Goal: Task Accomplishment & Management: Use online tool/utility

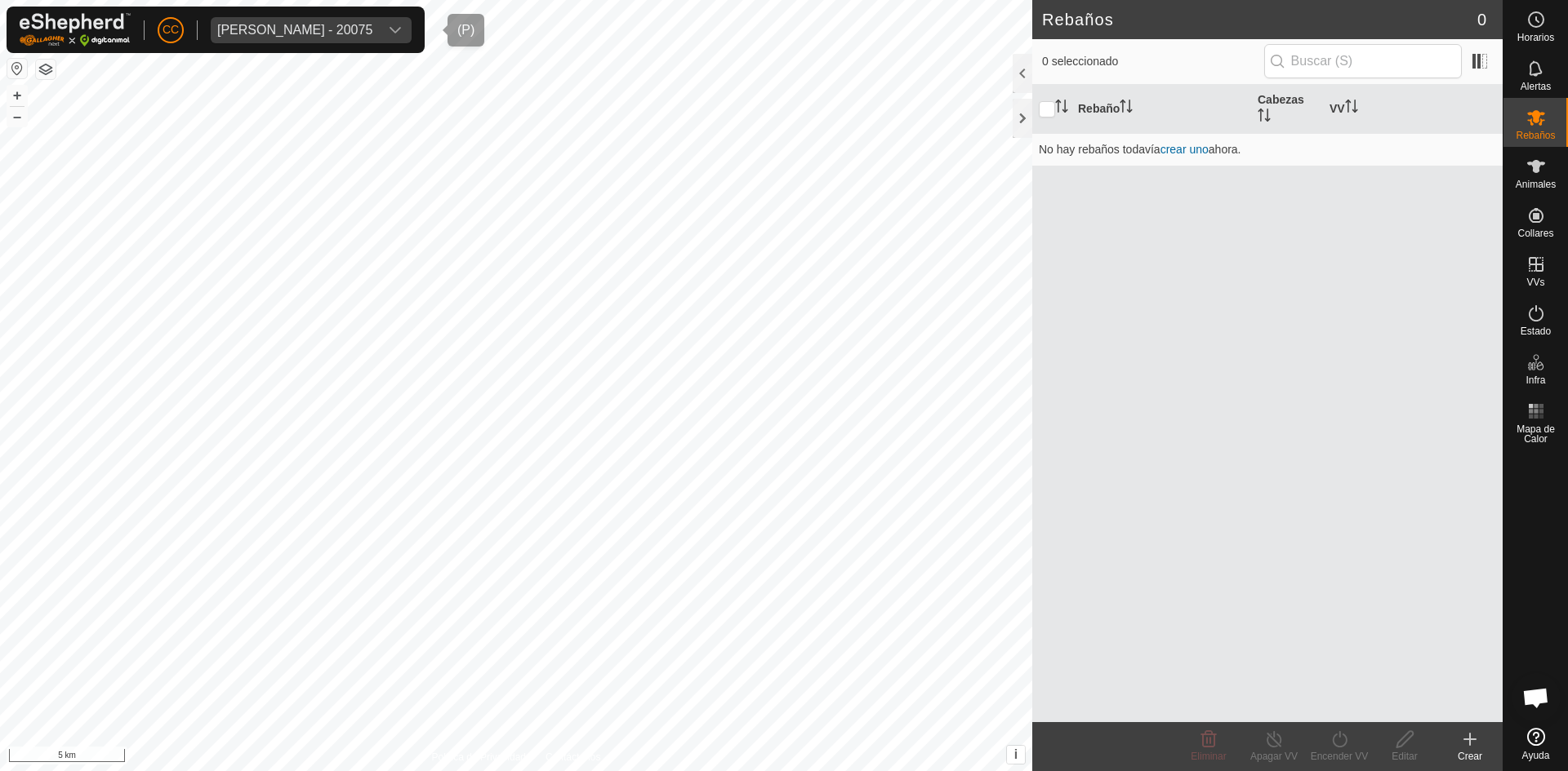
click at [402, 29] on icon "dropdown trigger" at bounding box center [395, 30] width 13 height 13
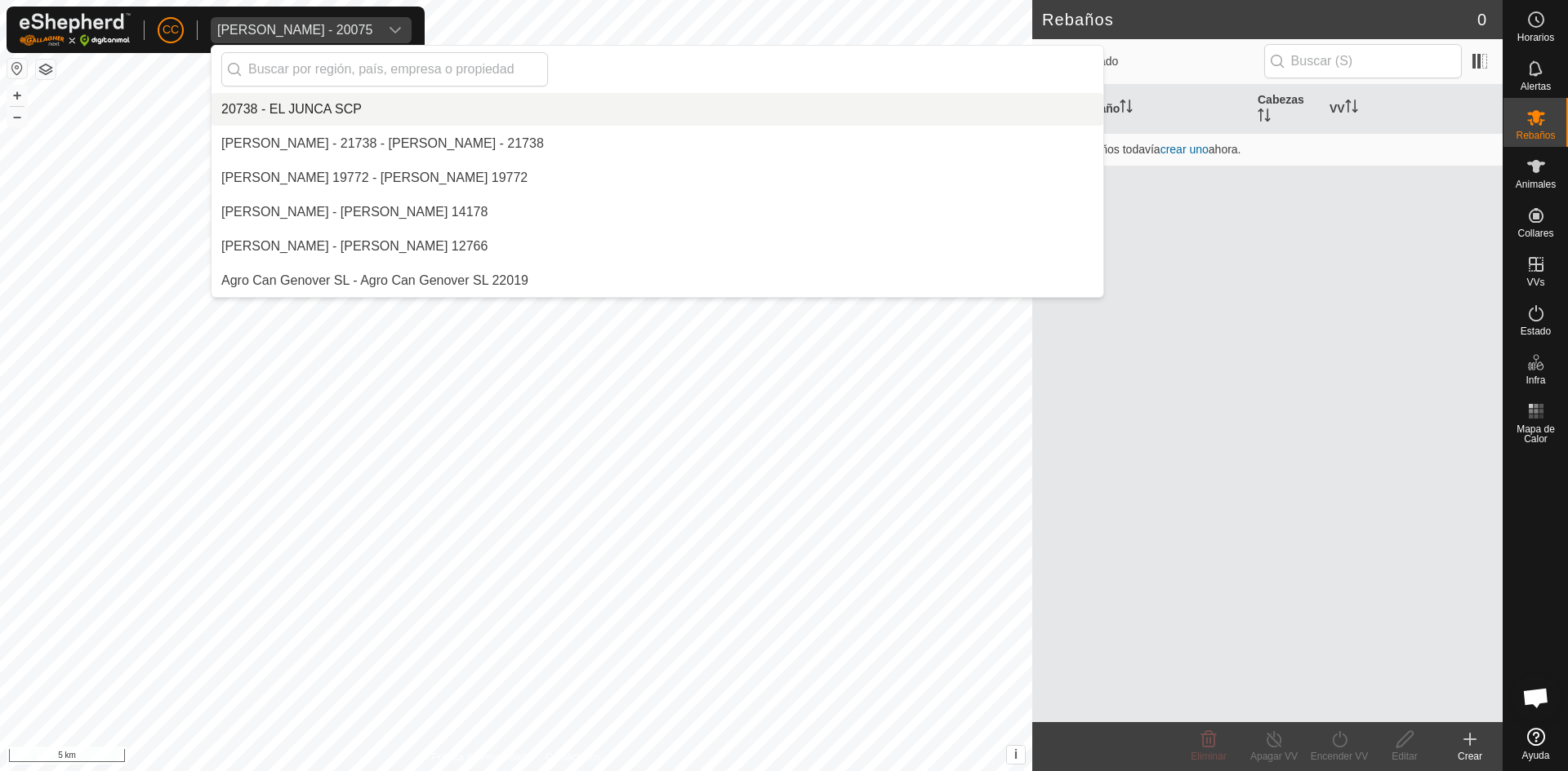
click at [372, 26] on div "[PERSON_NAME] - 20075" at bounding box center [295, 30] width 156 height 13
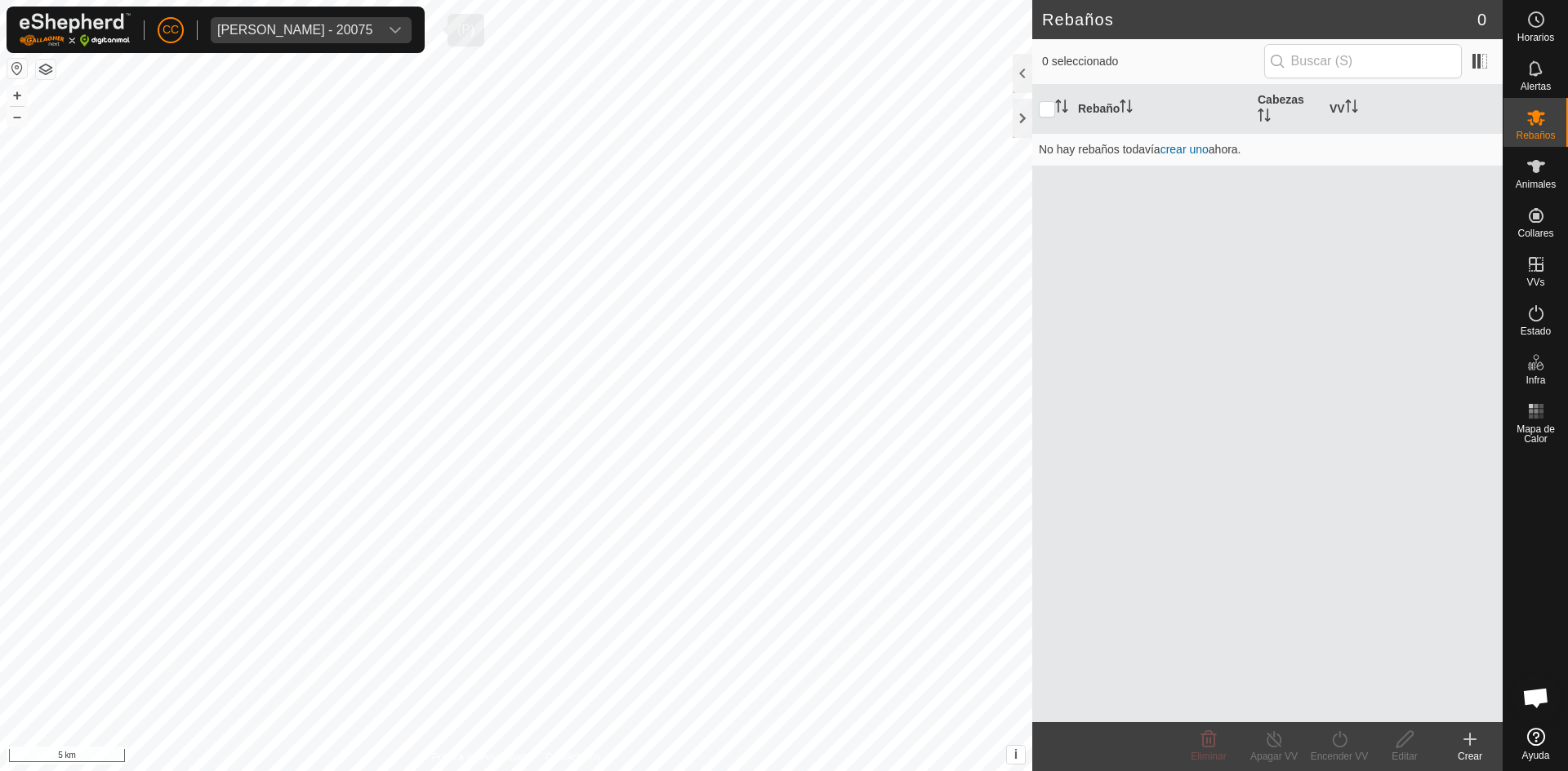
click at [372, 34] on div "[PERSON_NAME] - 20075" at bounding box center [295, 30] width 156 height 13
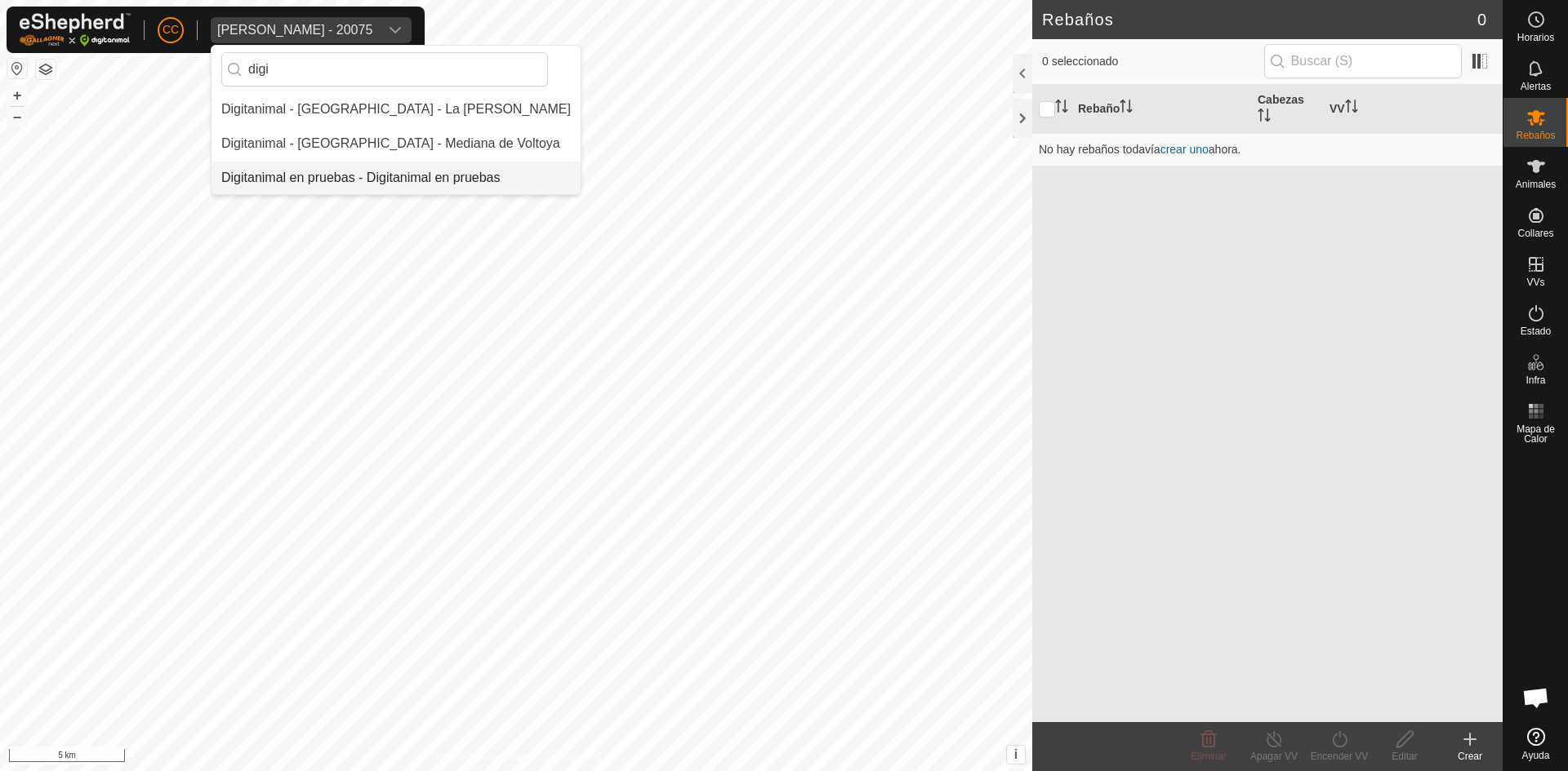
type input "digi"
click at [432, 169] on li "Digitanimal en pruebas - Digitanimal en pruebas" at bounding box center [396, 178] width 370 height 32
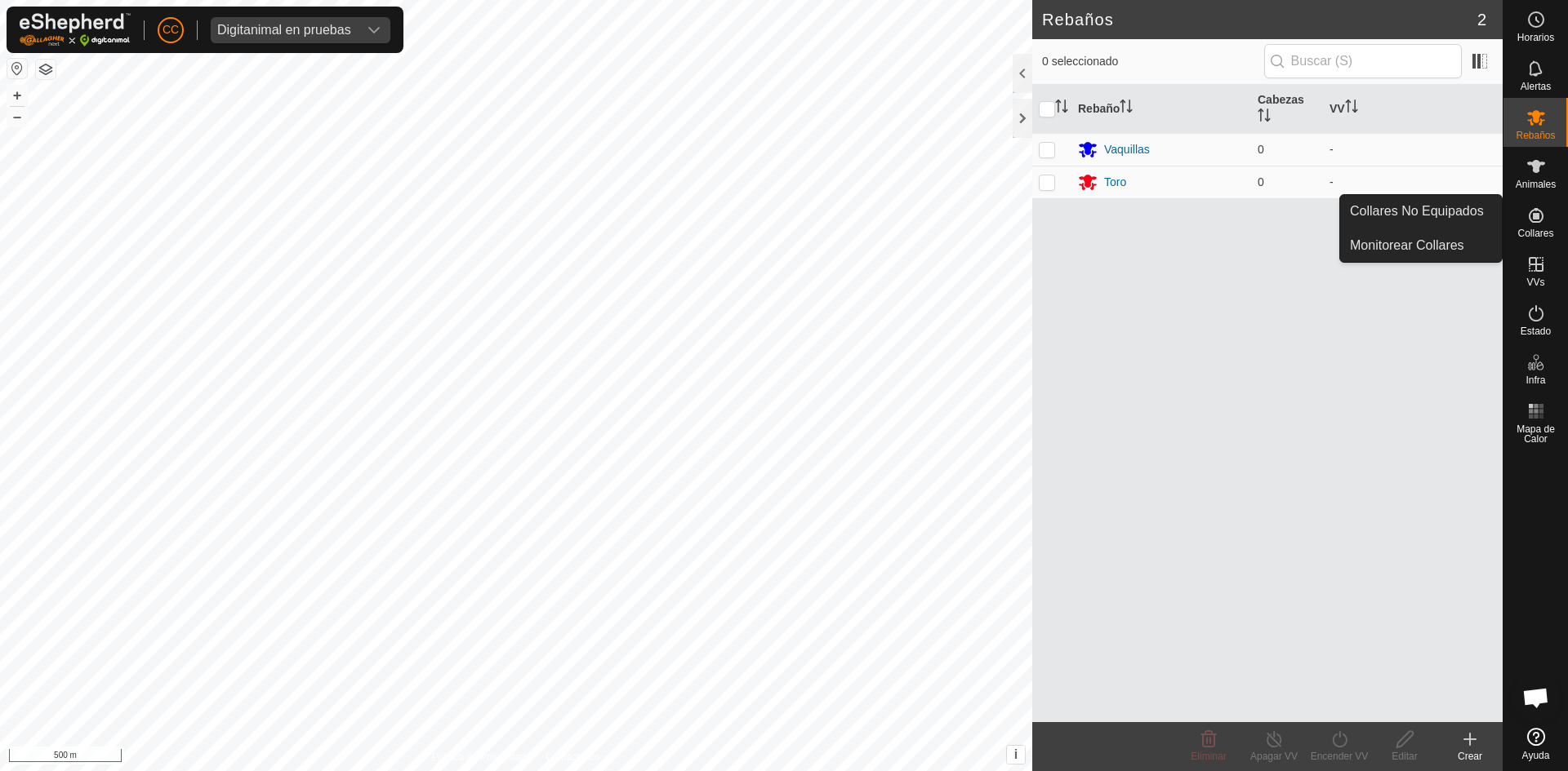
click at [1481, 217] on link "Collares No Equipados" at bounding box center [1421, 211] width 162 height 32
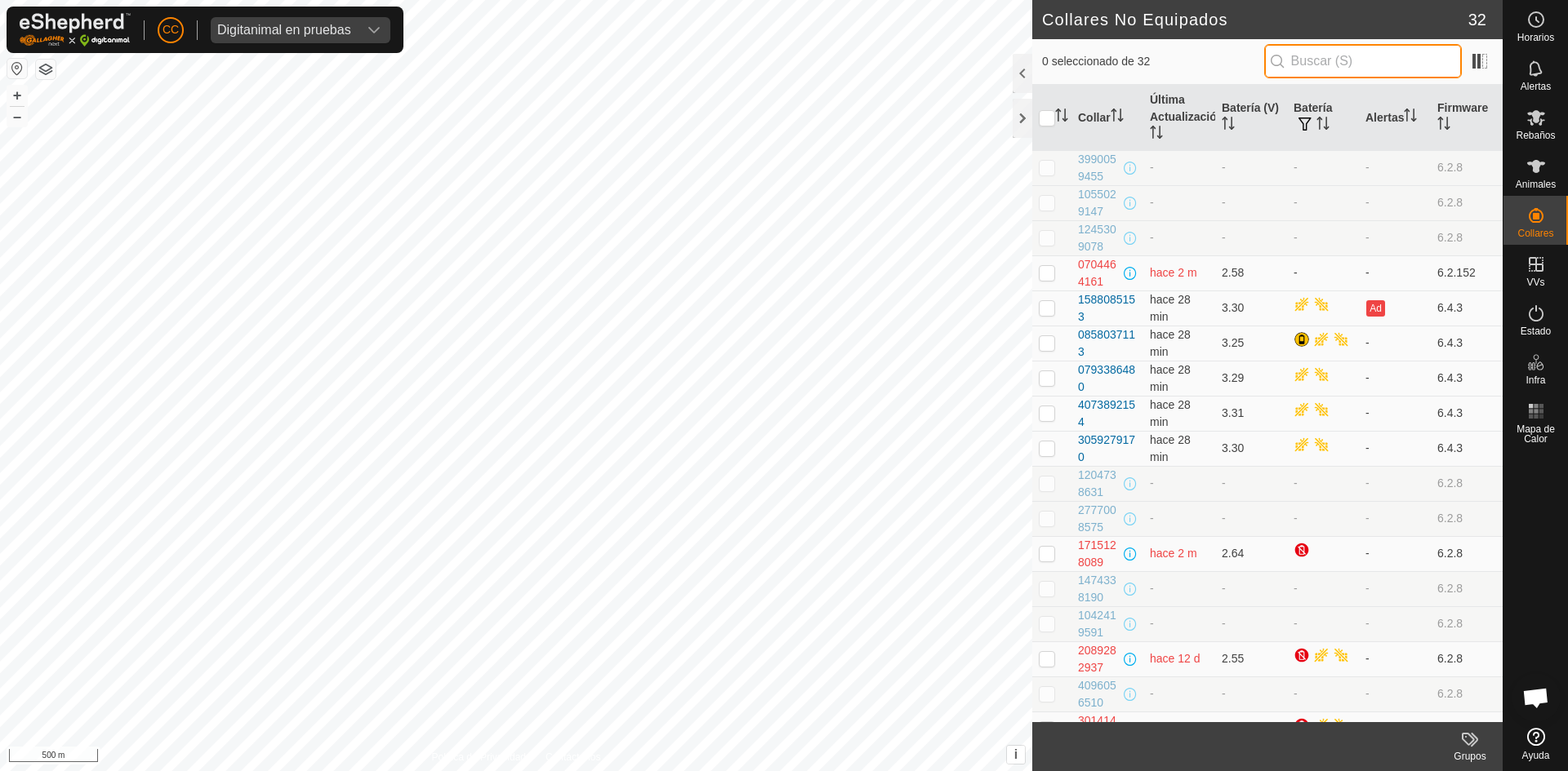
click at [1302, 58] on input "text" at bounding box center [1363, 61] width 198 height 34
paste input "lista"
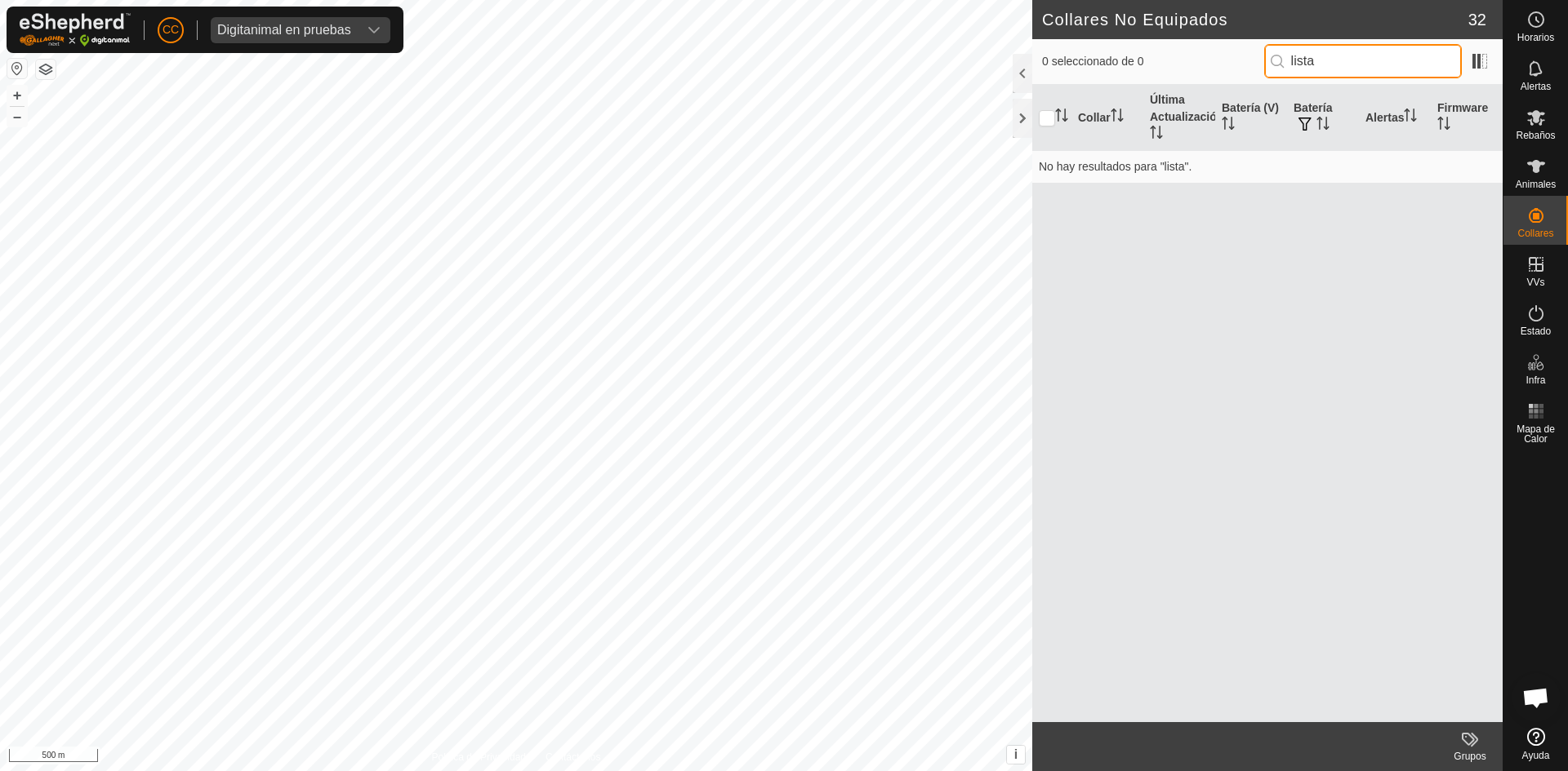
drag, startPoint x: 1332, startPoint y: 67, endPoint x: 1242, endPoint y: 65, distance: 90.0
click at [1242, 65] on div "0 seleccionado de 0 lista" at bounding box center [1267, 61] width 450 height 34
paste input "3059279170"
type input "3059279170"
click at [1093, 157] on div "3059279170" at bounding box center [1107, 168] width 58 height 34
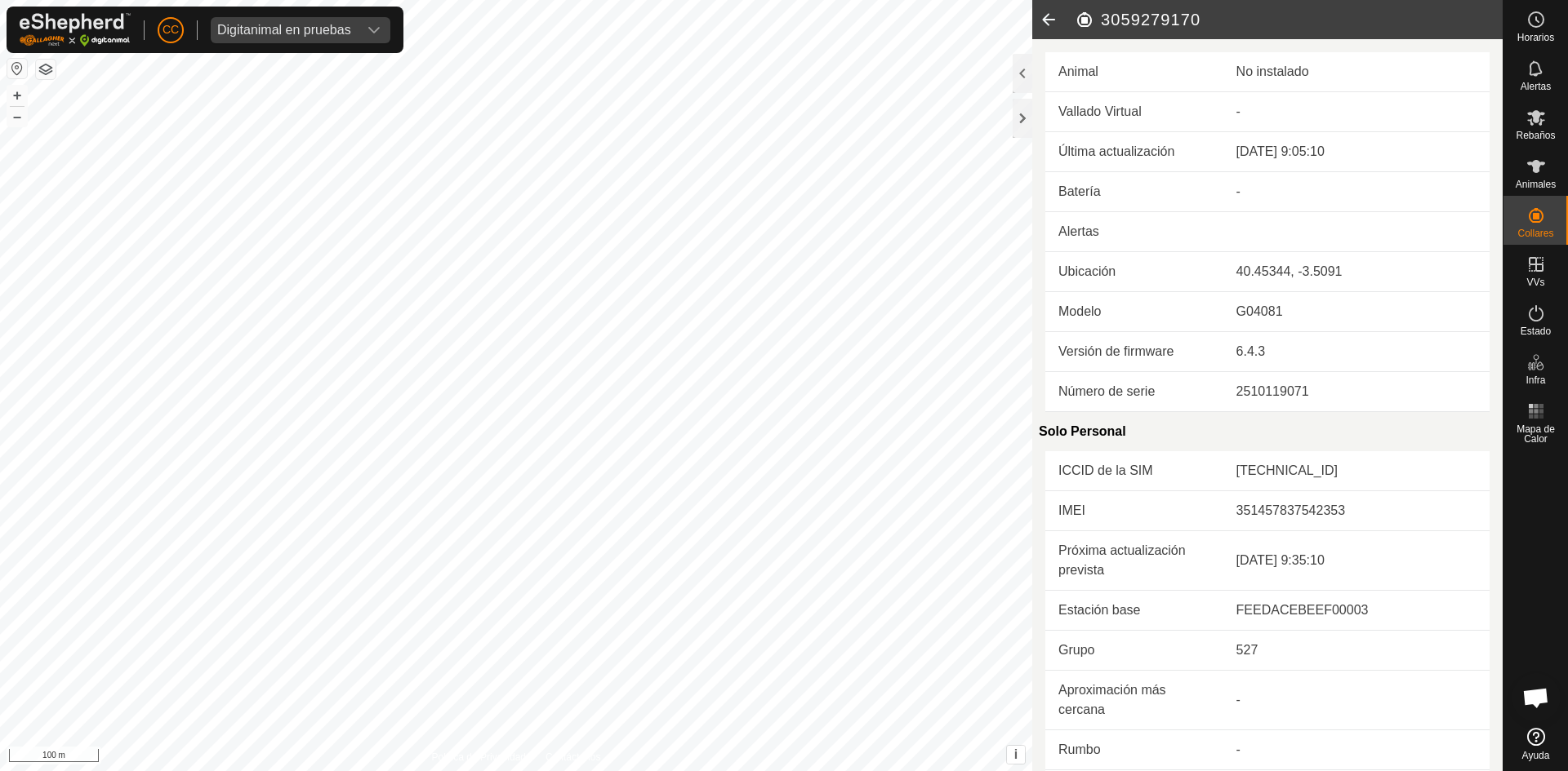
click at [1053, 21] on icon at bounding box center [1048, 20] width 32 height 40
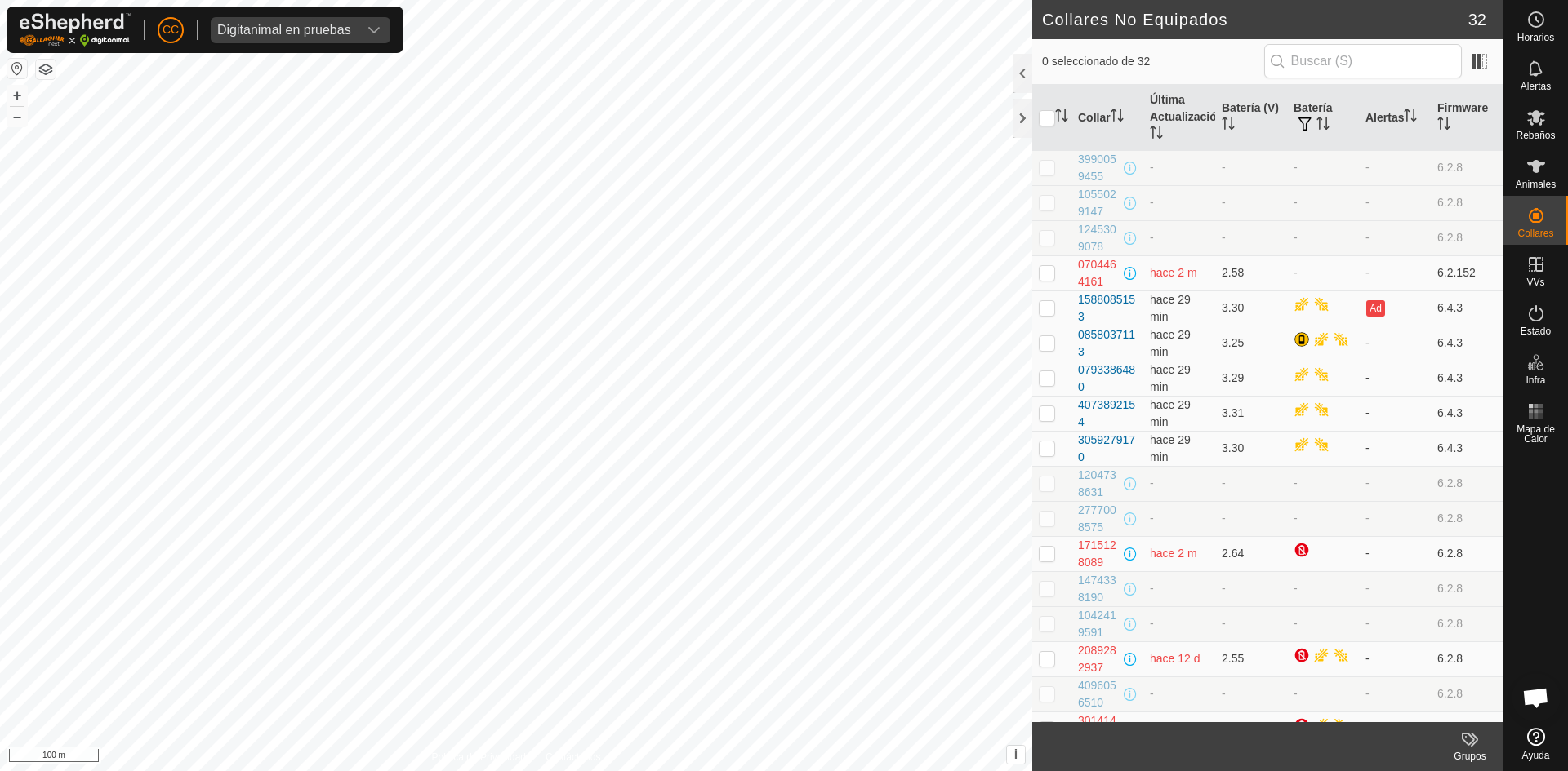
click at [1263, 56] on span "0 seleccionado de 32" at bounding box center [1153, 61] width 222 height 17
click at [1314, 62] on input "text" at bounding box center [1363, 61] width 198 height 34
paste input "3059279170"
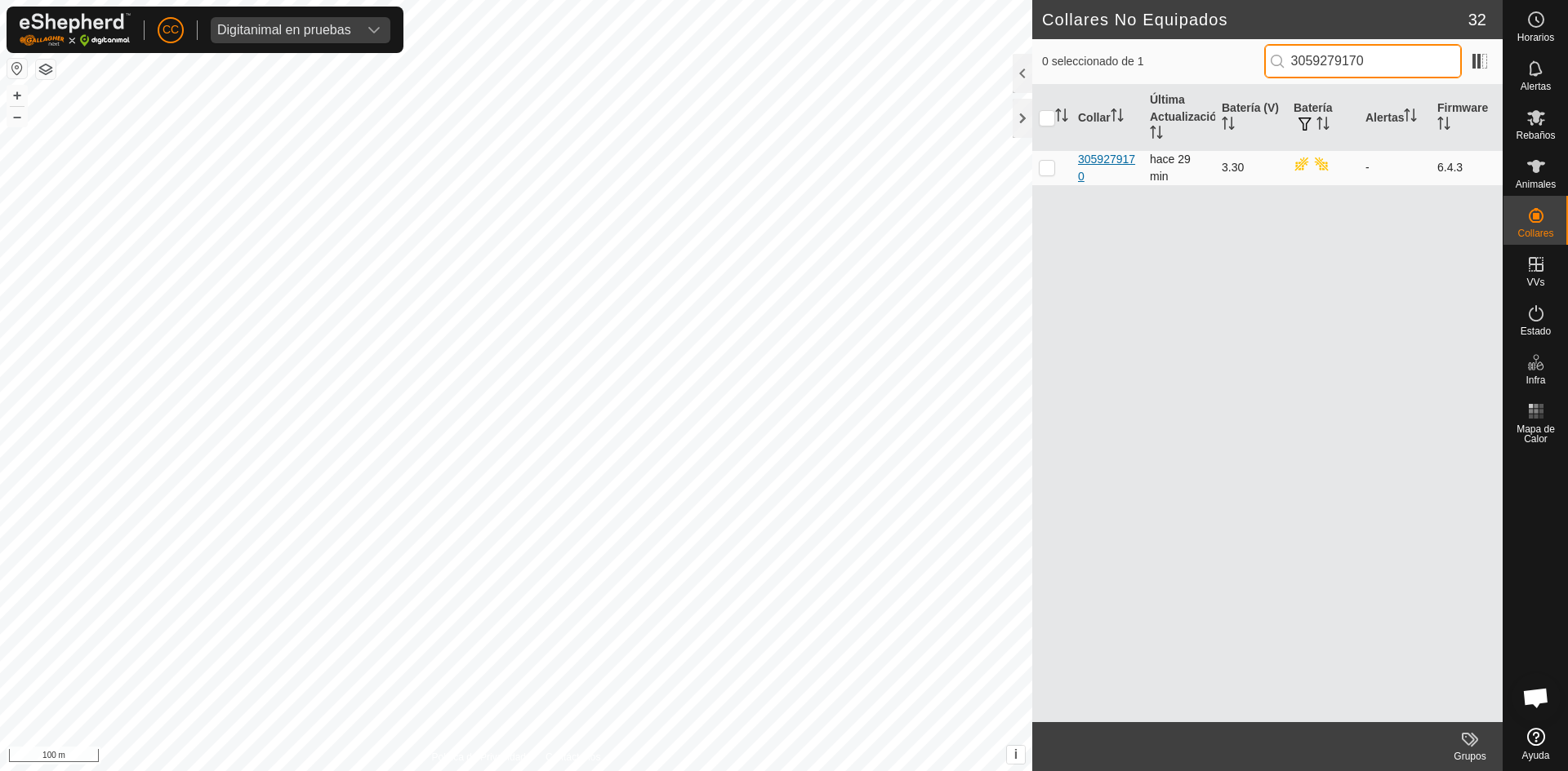
type input "3059279170"
drag, startPoint x: 1091, startPoint y: 179, endPoint x: 1075, endPoint y: 164, distance: 21.9
click at [1075, 164] on td "3059279170" at bounding box center [1108, 167] width 72 height 35
drag, startPoint x: 1381, startPoint y: 58, endPoint x: 1259, endPoint y: 70, distance: 122.6
click at [1259, 70] on div "0 seleccionado de 1 3059279170" at bounding box center [1267, 61] width 450 height 34
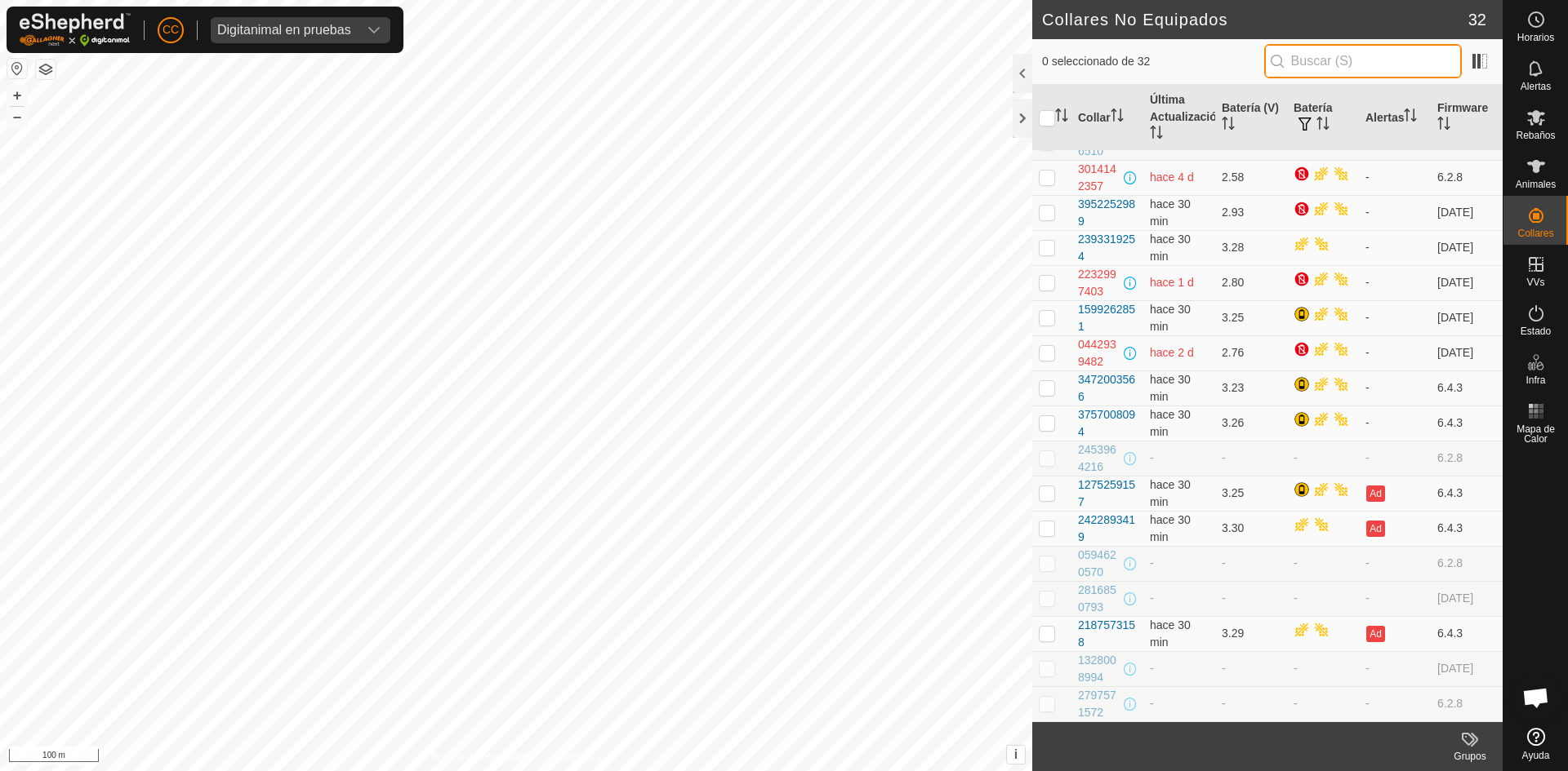
scroll to position [698, 0]
click at [298, 31] on div "Digitanimal en pruebas" at bounding box center [284, 30] width 134 height 13
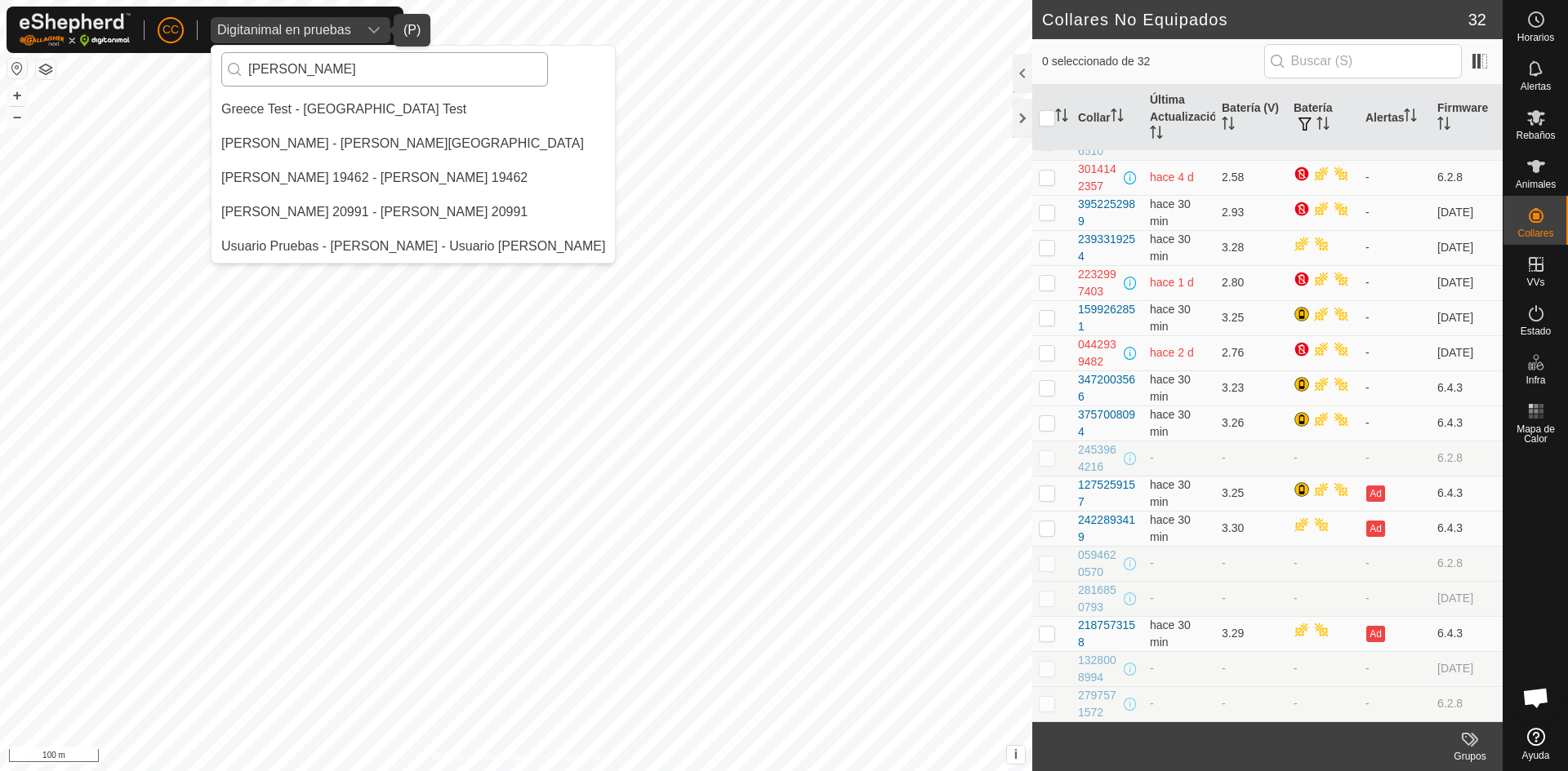
scroll to position [0, 0]
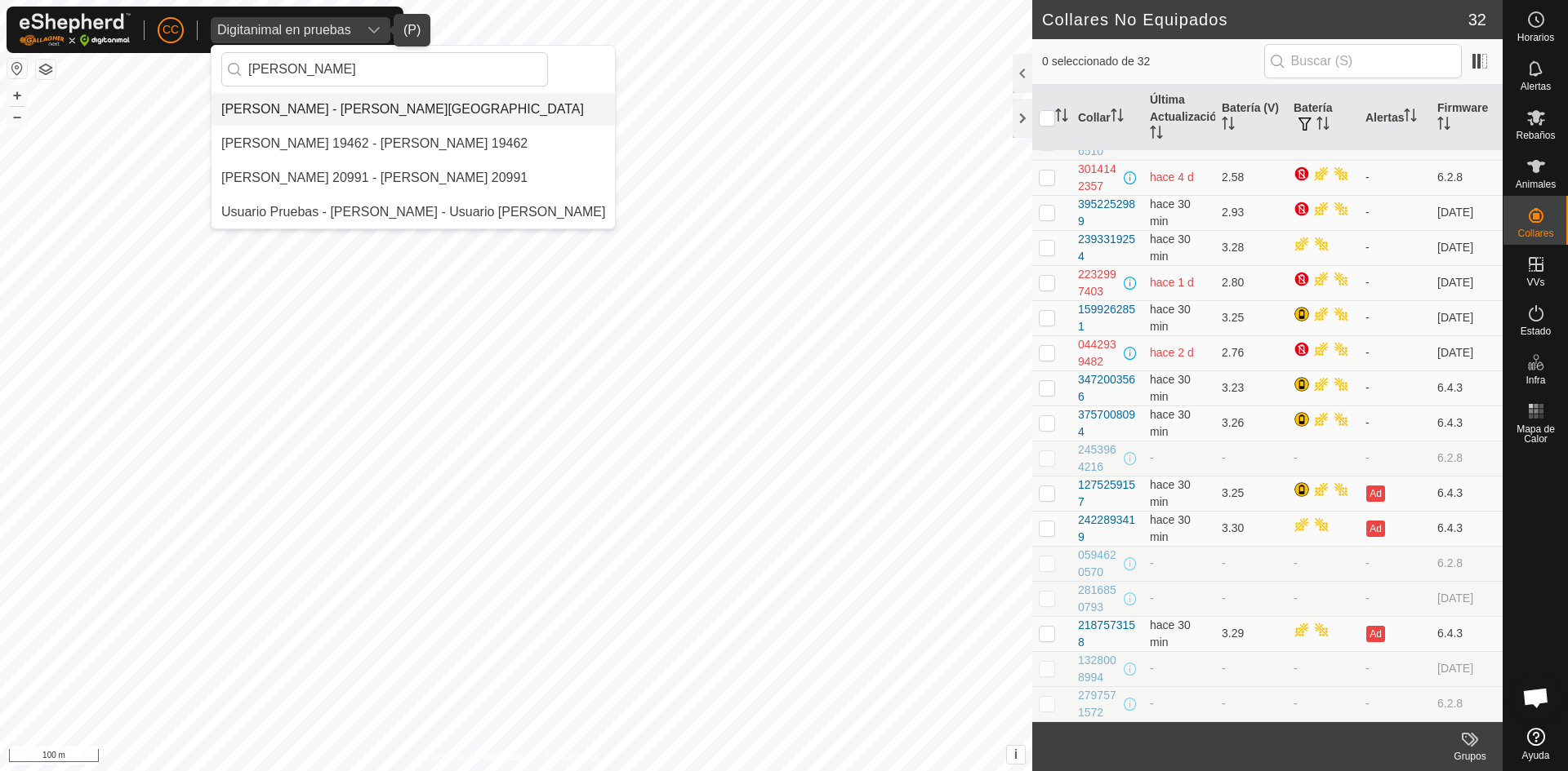
type input "[PERSON_NAME]"
click at [358, 97] on li "[PERSON_NAME] - [PERSON_NAME][GEOGRAPHIC_DATA]" at bounding box center [413, 110] width 404 height 32
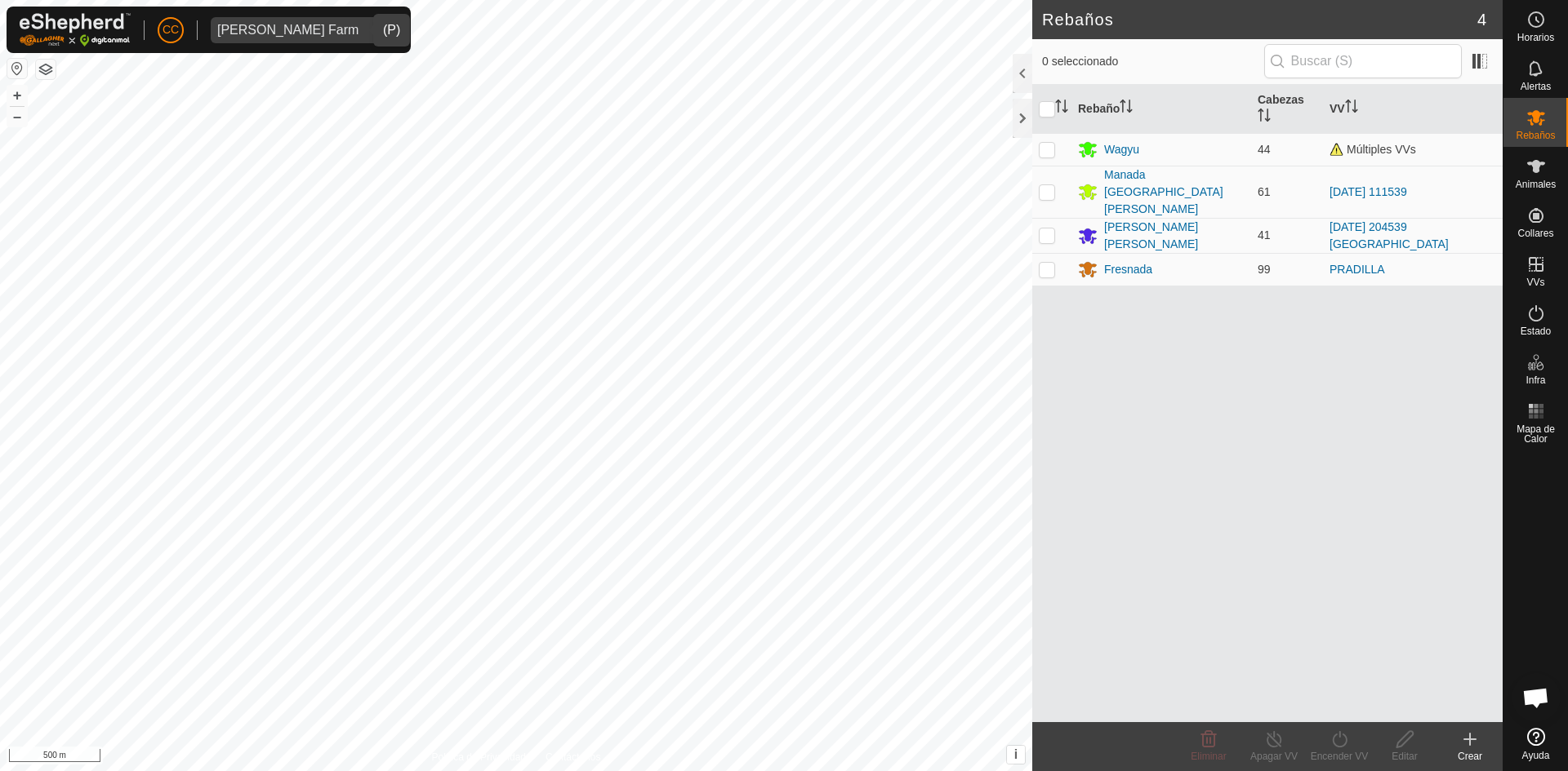
click at [332, 22] on span "[PERSON_NAME] Farm" at bounding box center [288, 30] width 155 height 26
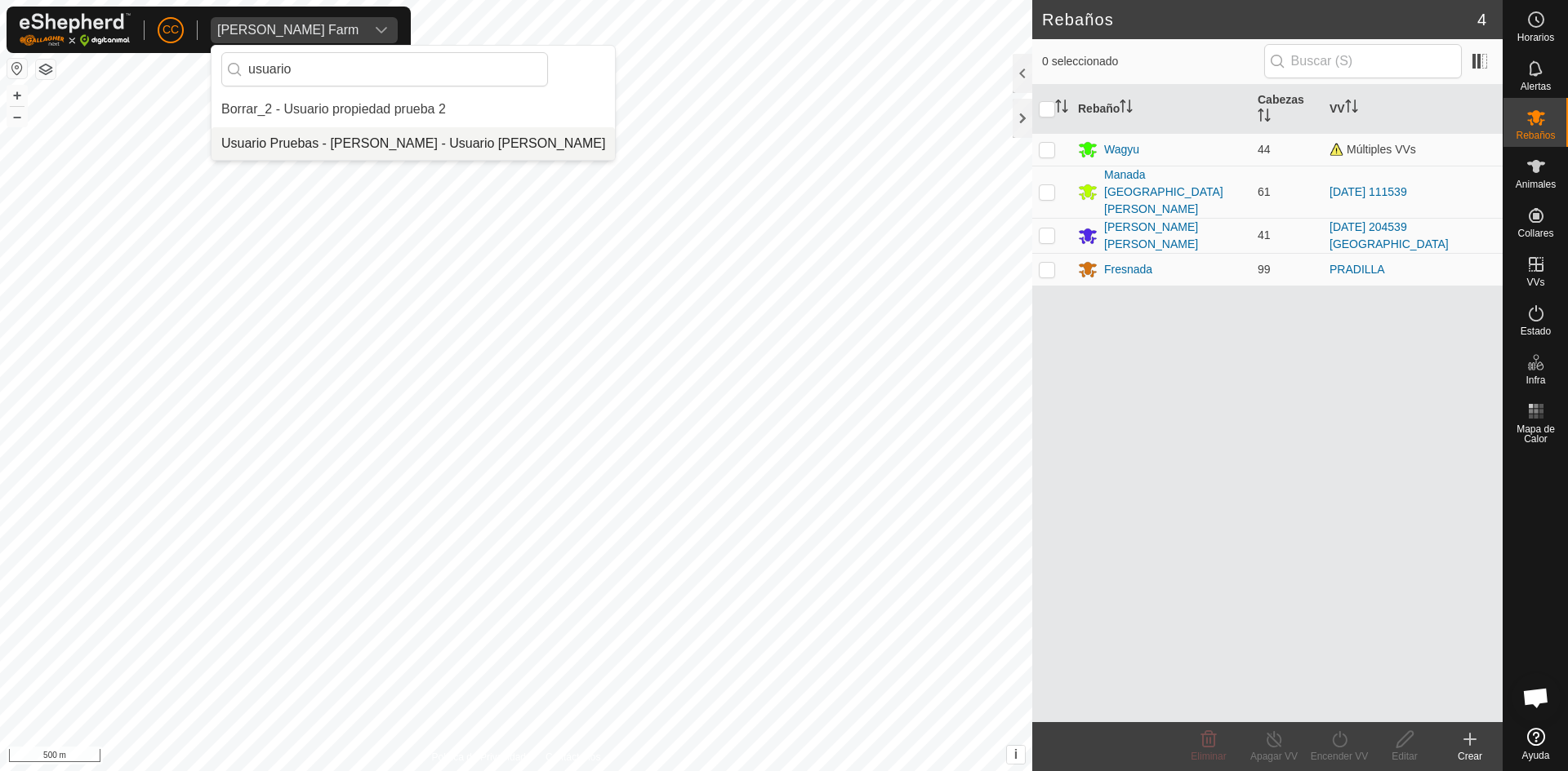
type input "usuario"
click at [372, 129] on li "Usuario Pruebas - [PERSON_NAME] - Usuario [PERSON_NAME]" at bounding box center [413, 144] width 404 height 32
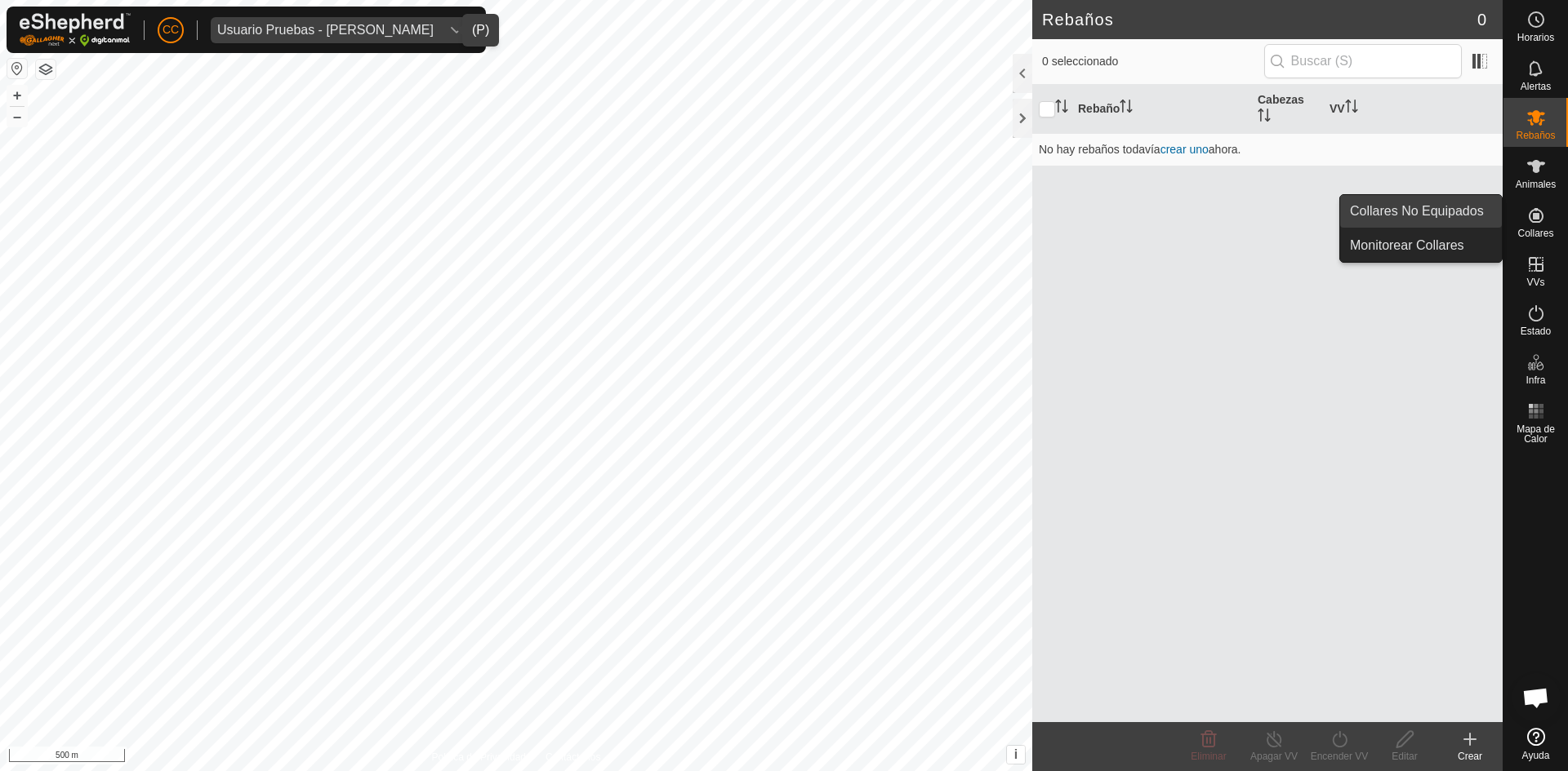
click at [1447, 199] on link "Collares No Equipados" at bounding box center [1421, 211] width 162 height 32
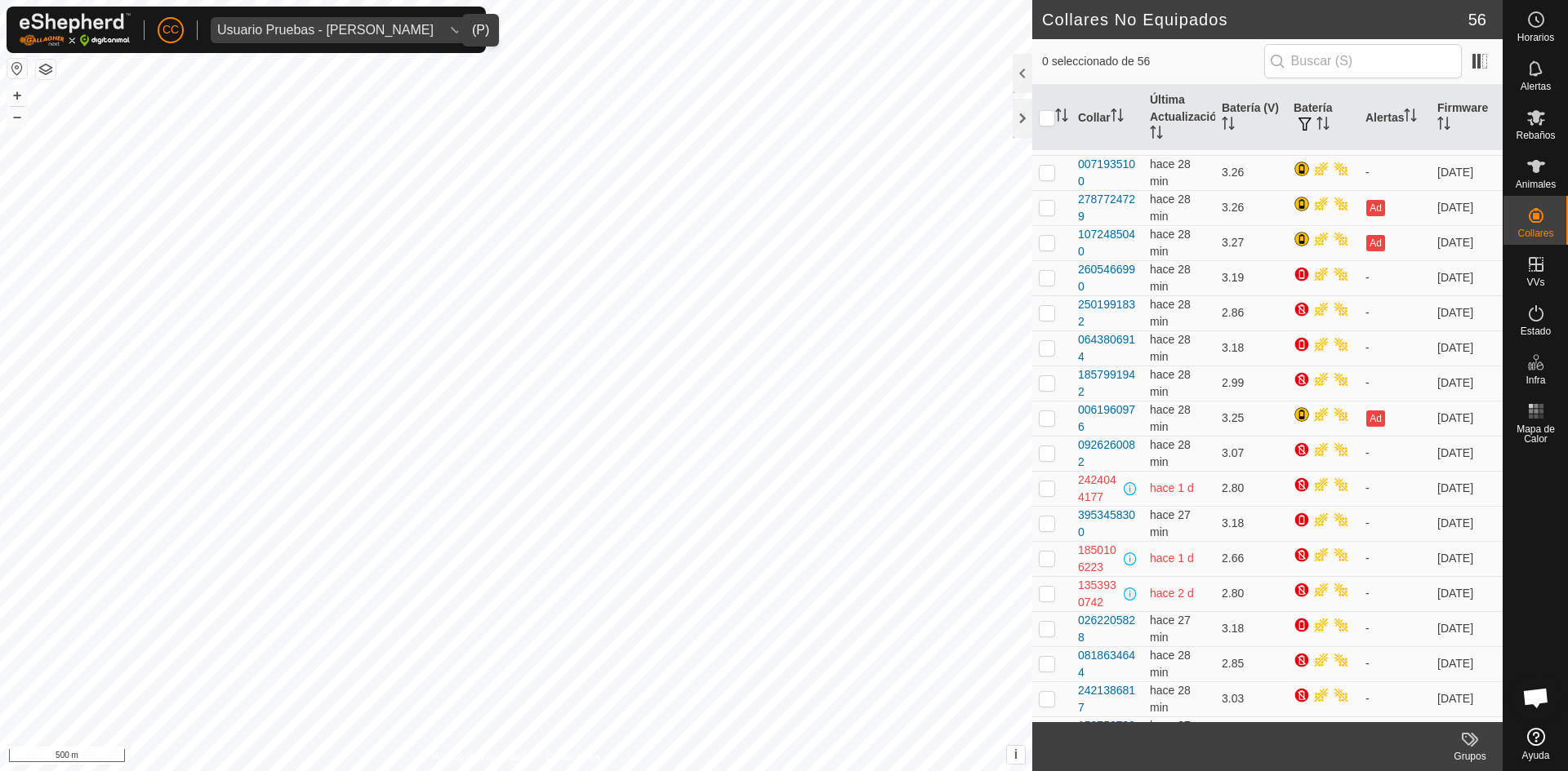
scroll to position [326, 0]
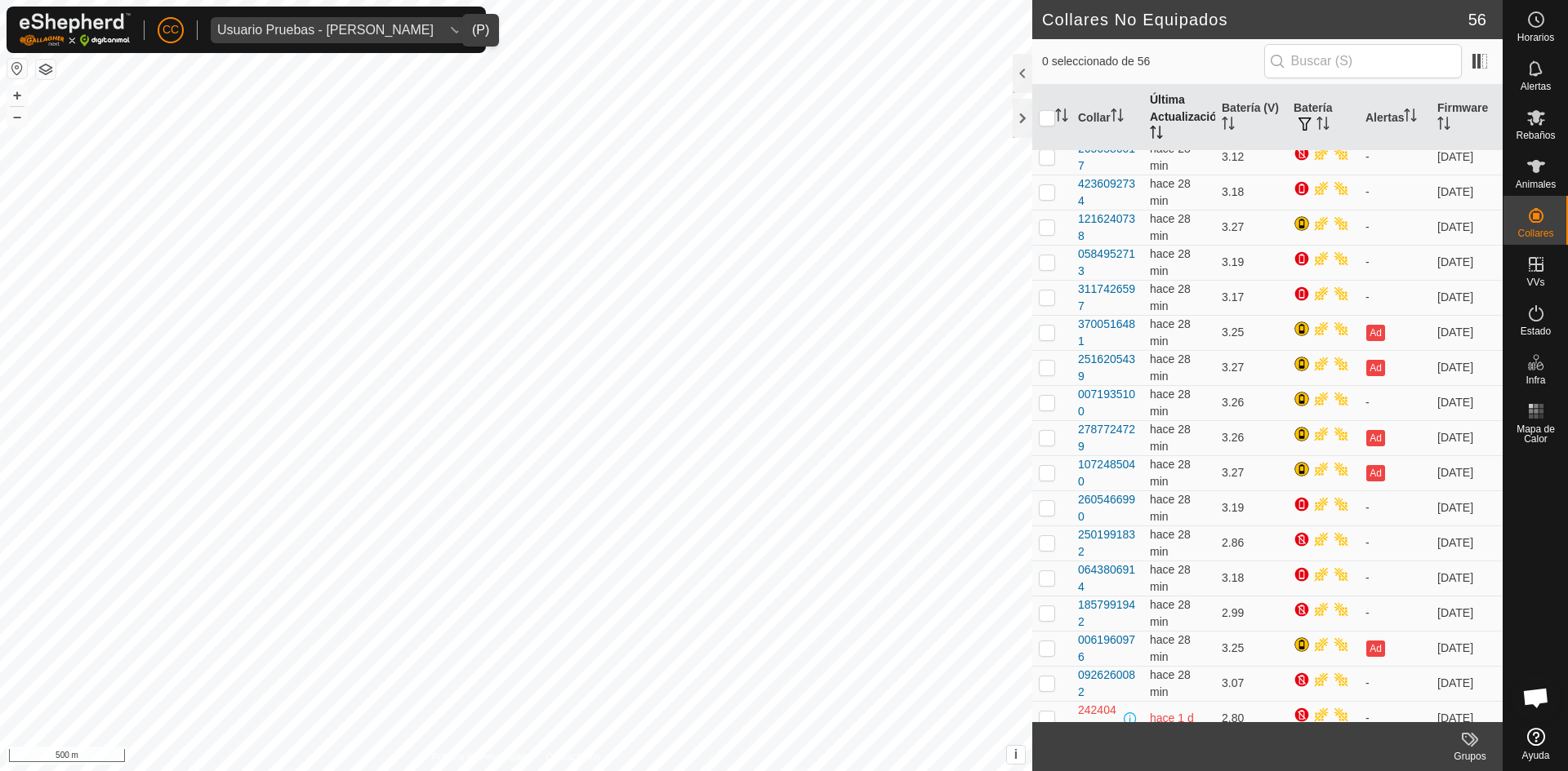
click at [1193, 96] on th "Última Actualización" at bounding box center [1180, 118] width 72 height 66
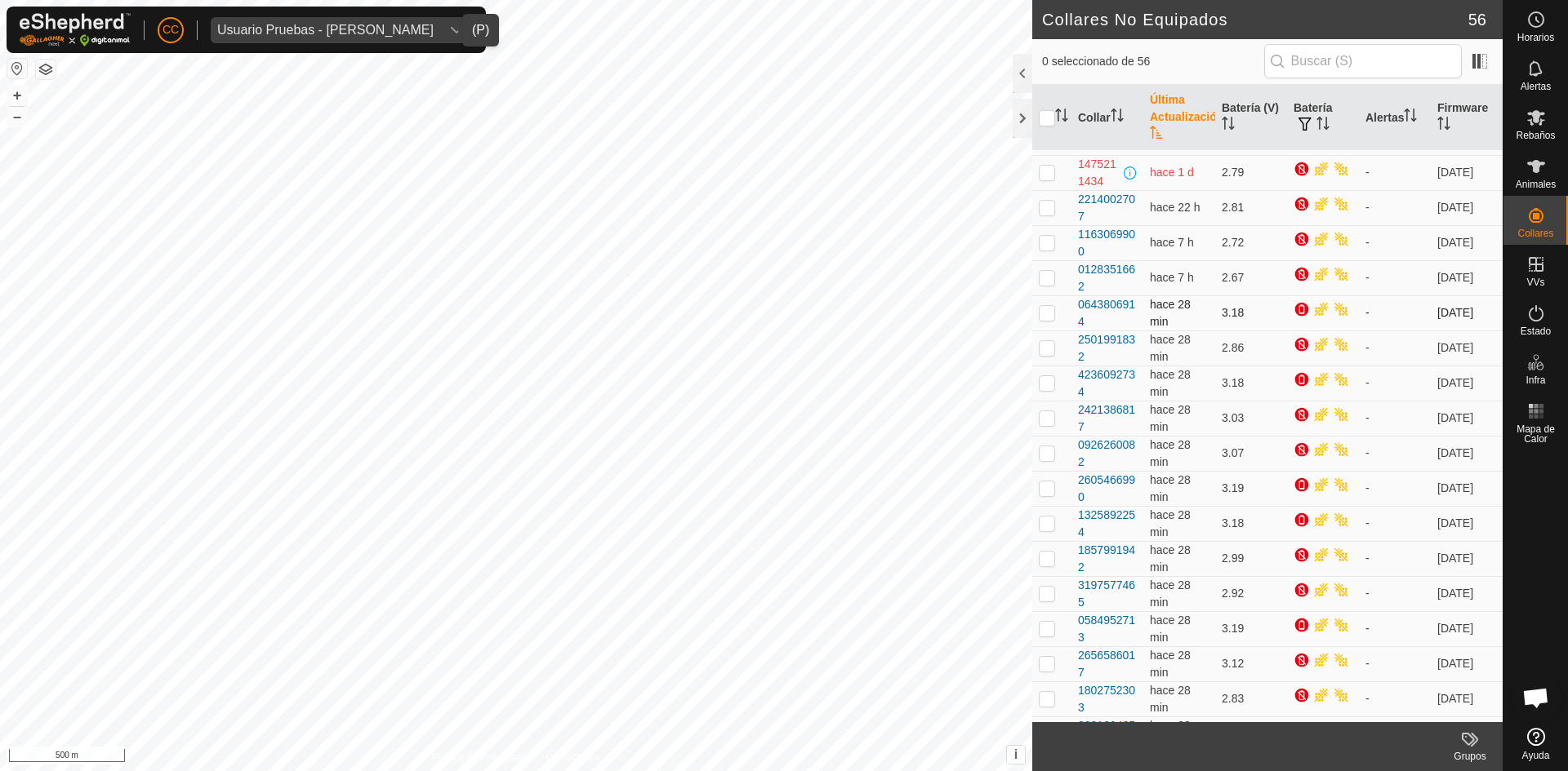
scroll to position [164, 0]
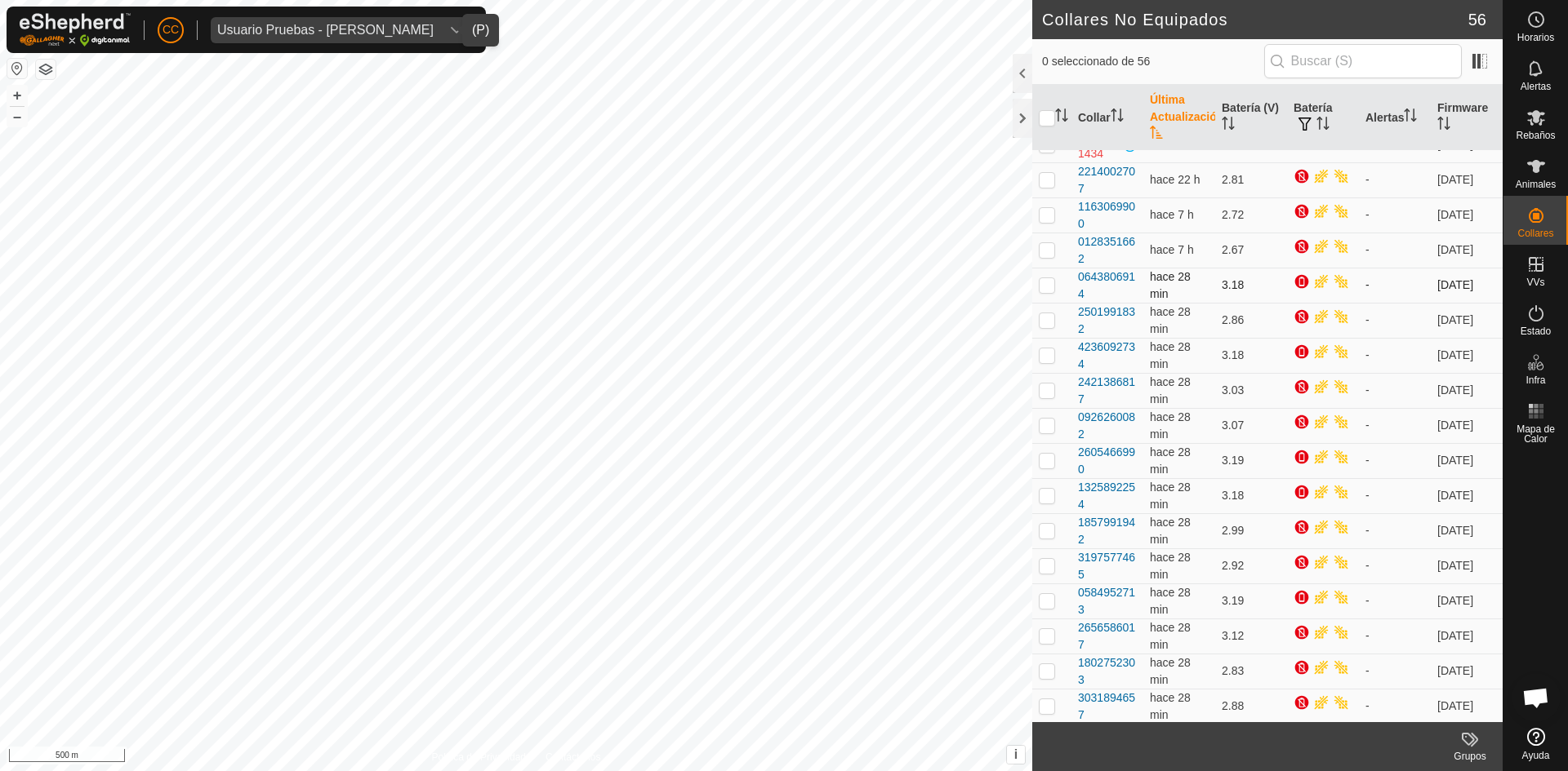
drag, startPoint x: 1071, startPoint y: 396, endPoint x: 1169, endPoint y: 438, distance: 106.6
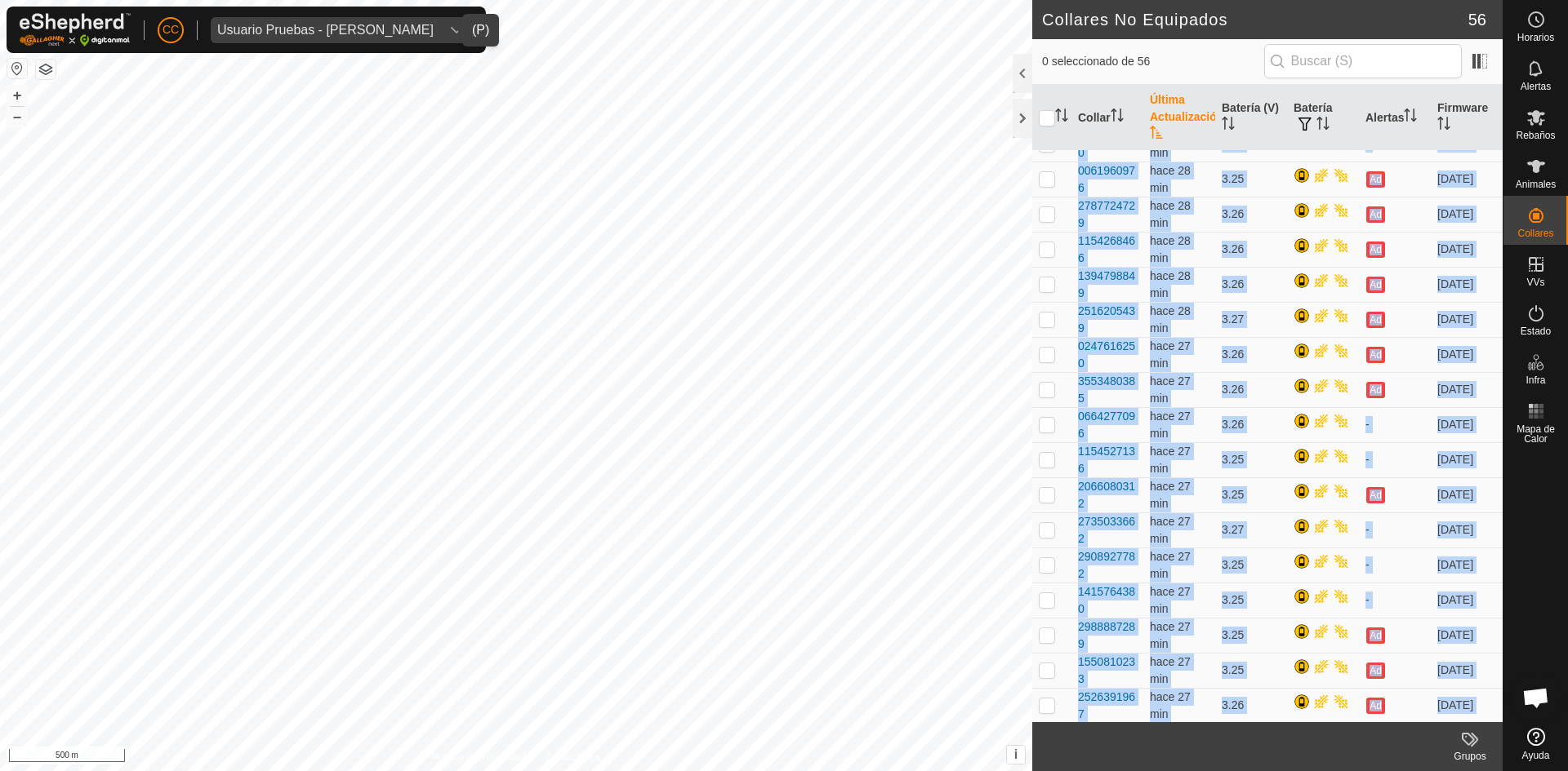
scroll to position [2202, 0]
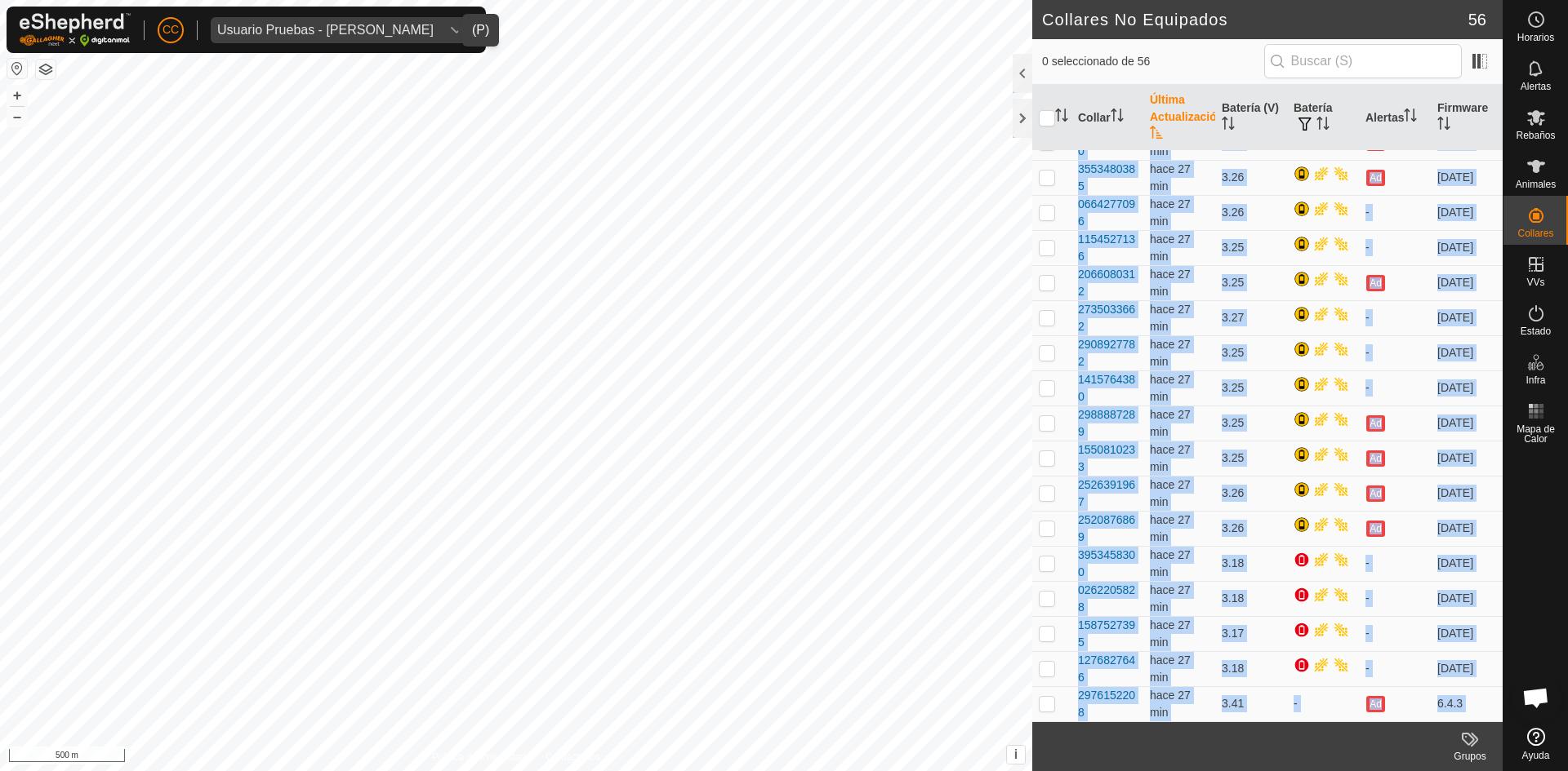
drag, startPoint x: 1072, startPoint y: 474, endPoint x: 1144, endPoint y: 787, distance: 321.2
click at [1144, 770] on html "CC Usuario Pruebas - [PERSON_NAME] Rebaños Animales Collares VVs Estado Infra M…" at bounding box center [784, 386] width 1568 height 771
copy article "0643806914 hace 28 min [DATE] - [DATE] 2501991832 hace 28 min 2.86 - [DATE] 423…"
